Goal: Navigation & Orientation: Find specific page/section

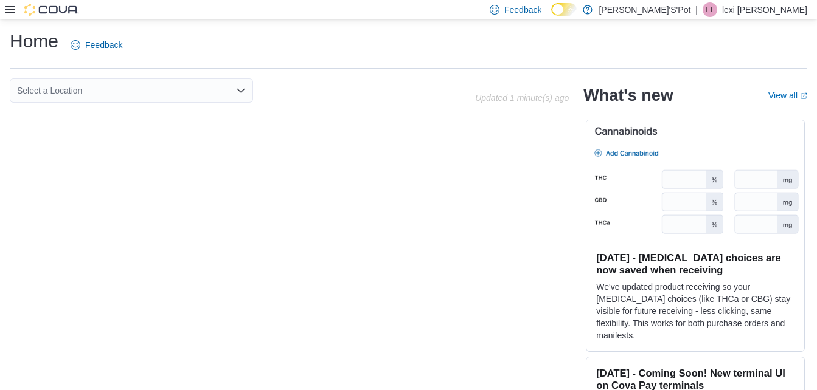
scroll to position [12, 0]
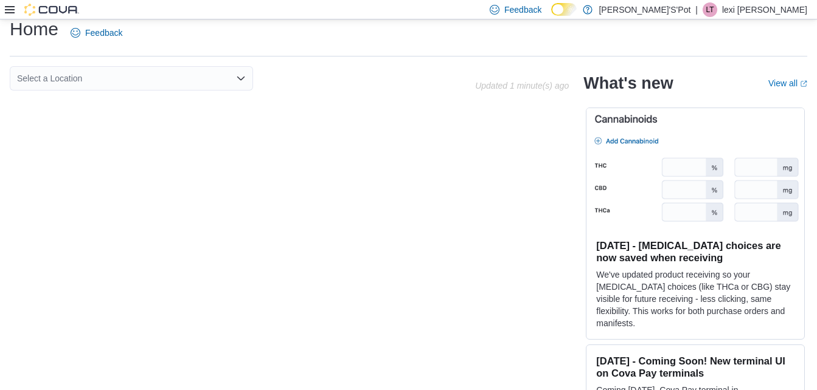
click at [540, 125] on div "Select a Location Updated 1 minute(s) ago What's new View all (opens in a new t…" at bounding box center [408, 232] width 797 height 332
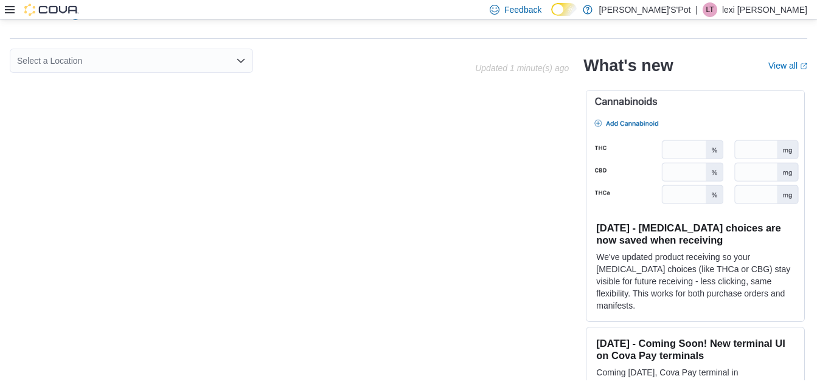
scroll to position [0, 0]
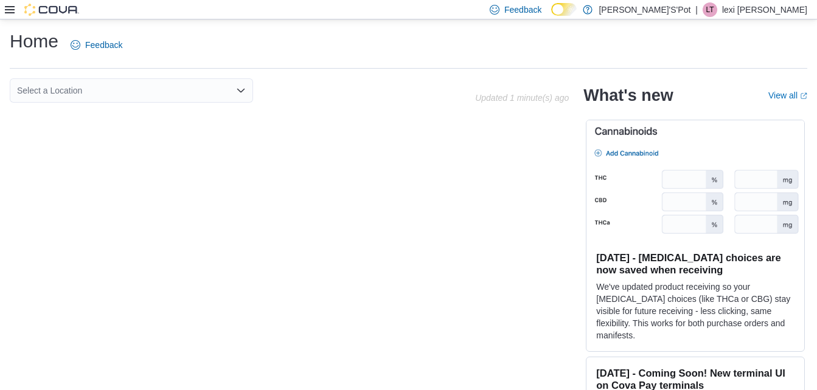
click at [763, 0] on div "Feedback Dark Mode [PERSON_NAME]'S'Pot | lT lexi [PERSON_NAME]" at bounding box center [646, 10] width 322 height 24
click at [752, 16] on div "| lT lexi [PERSON_NAME]" at bounding box center [751, 9] width 112 height 15
click at [5, 14] on icon at bounding box center [10, 10] width 10 height 10
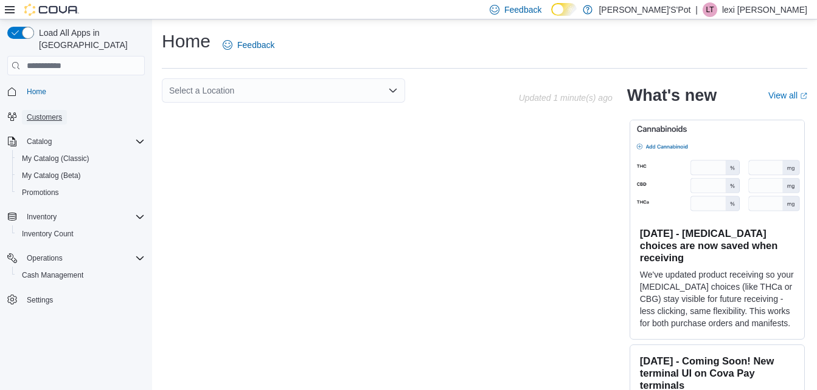
click at [56, 113] on span "Customers" at bounding box center [44, 118] width 35 height 10
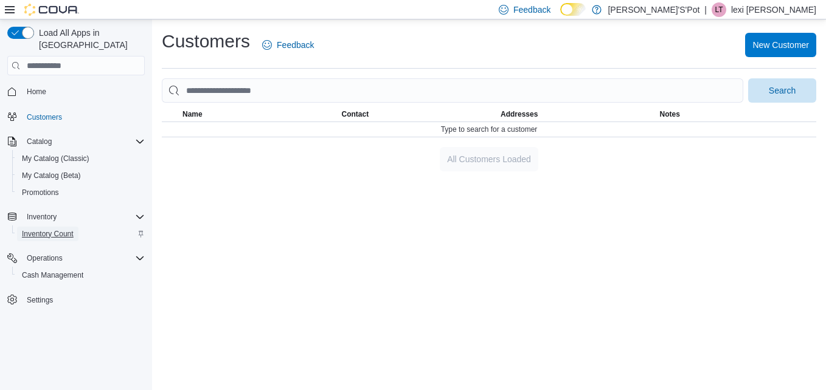
click at [64, 229] on span "Inventory Count" at bounding box center [48, 234] width 52 height 10
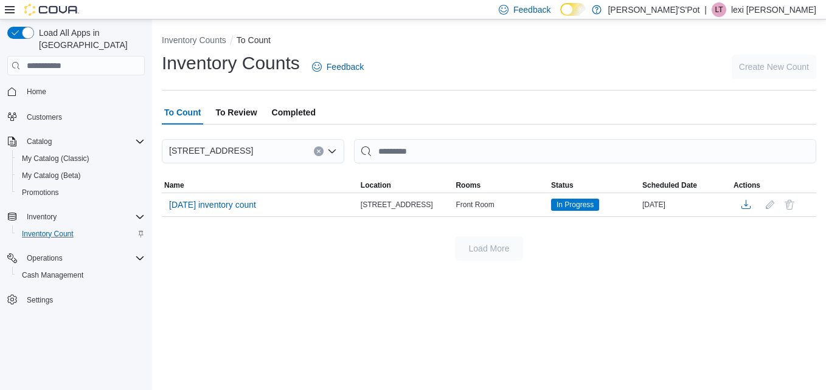
click at [273, 116] on span "Completed" at bounding box center [294, 112] width 44 height 24
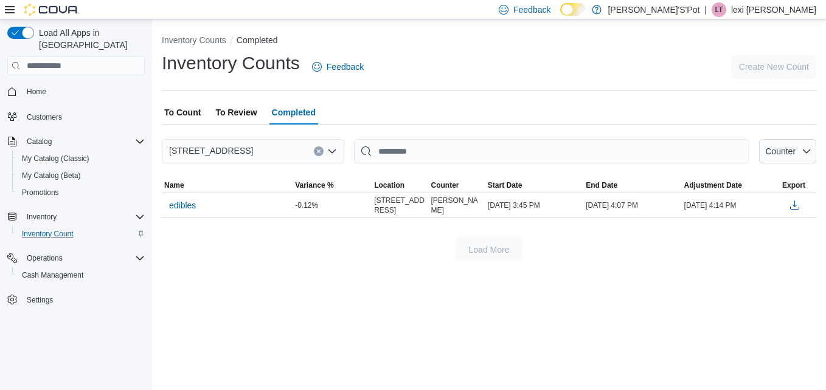
click at [235, 114] on span "To Review" at bounding box center [235, 112] width 41 height 24
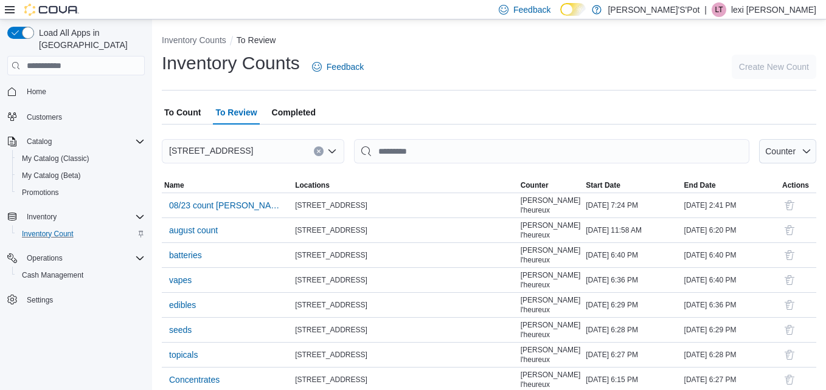
click at [235, 114] on span "To Review" at bounding box center [235, 112] width 41 height 24
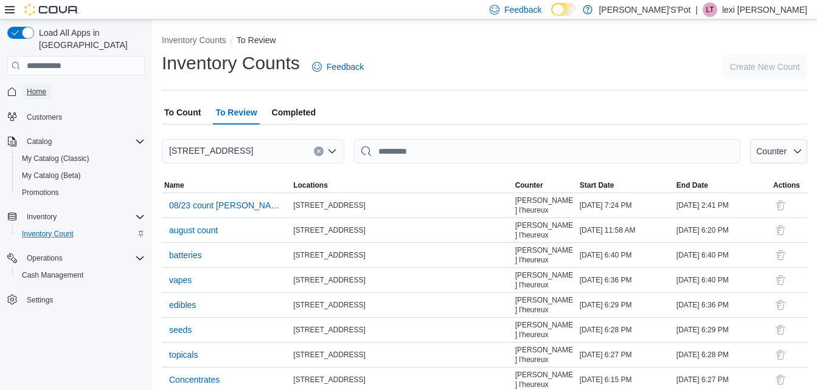
click at [32, 87] on span "Home" at bounding box center [36, 92] width 19 height 10
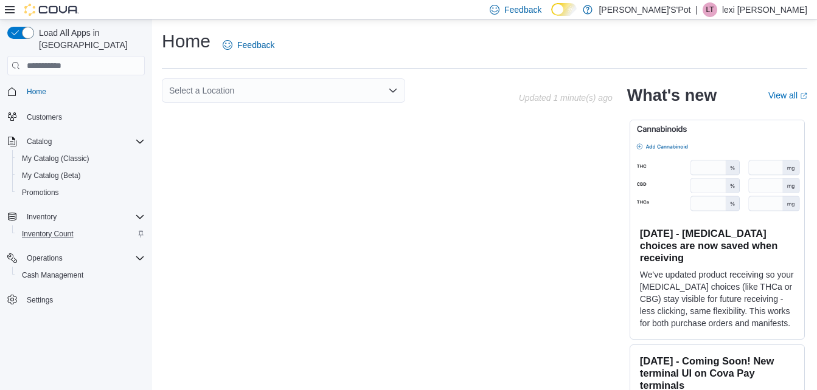
click at [629, 220] on div "Select a Location Updated 1 minute(s) ago What's new View all (opens in a new t…" at bounding box center [484, 244] width 645 height 332
